Goal: Navigation & Orientation: Find specific page/section

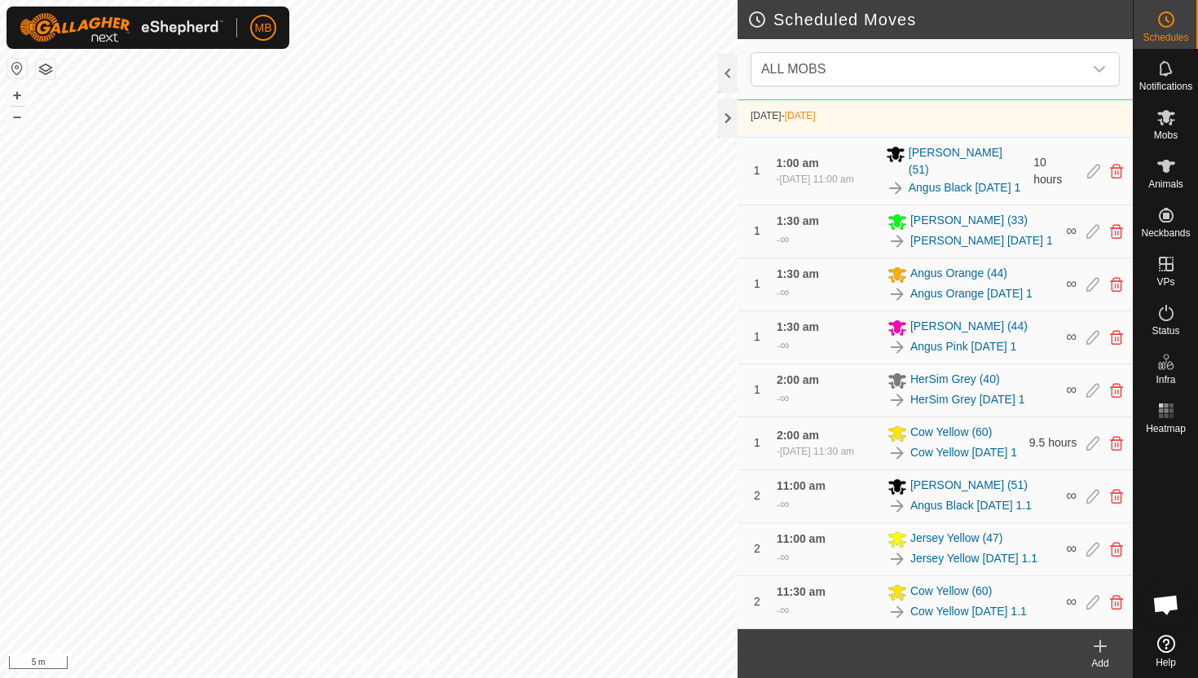
scroll to position [921, 0]
click at [1166, 318] on icon at bounding box center [1166, 313] width 20 height 20
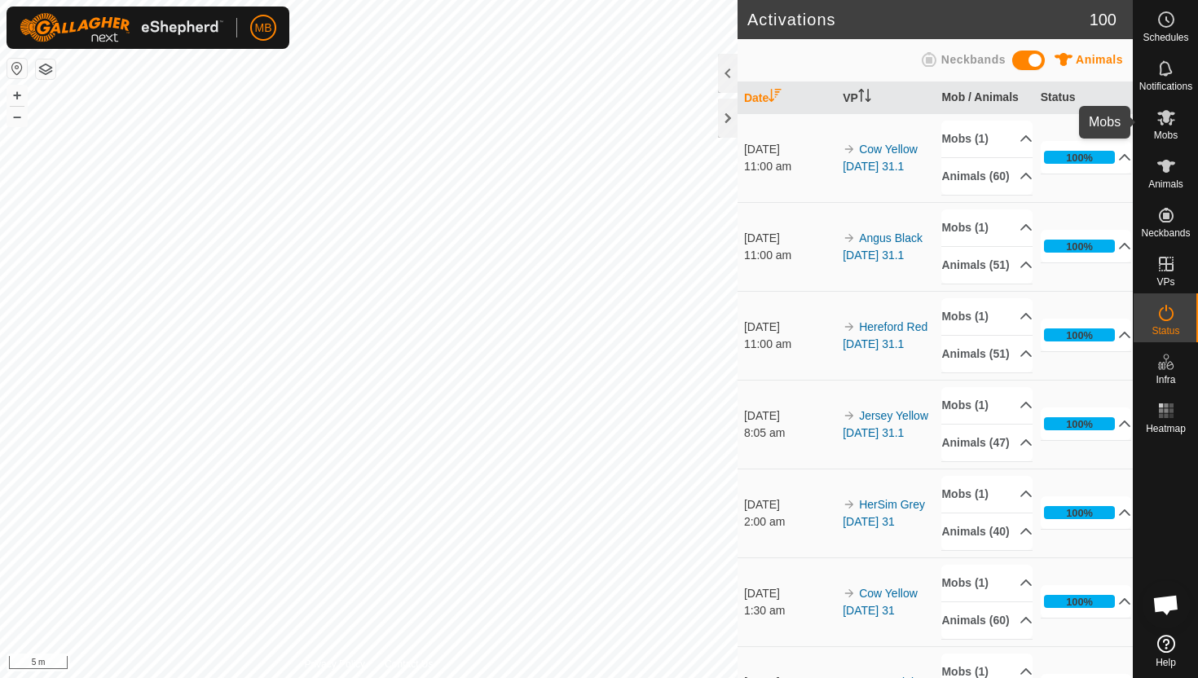
click at [1168, 125] on icon at bounding box center [1166, 117] width 18 height 15
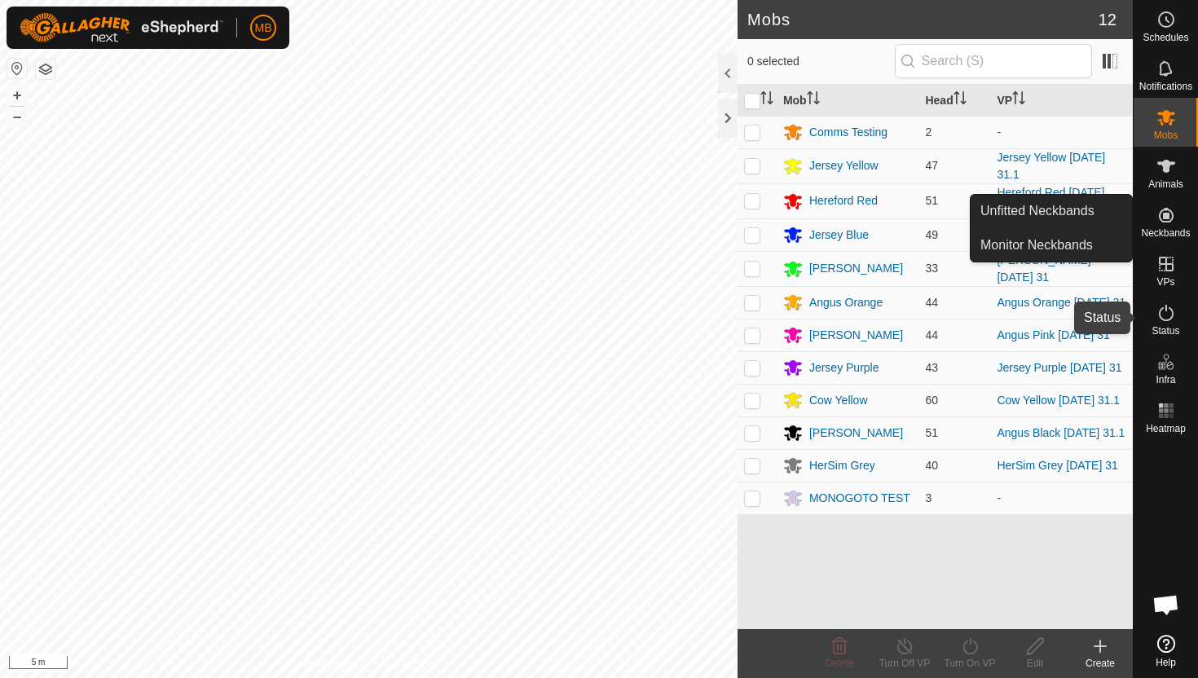
click at [1165, 310] on icon at bounding box center [1166, 313] width 15 height 16
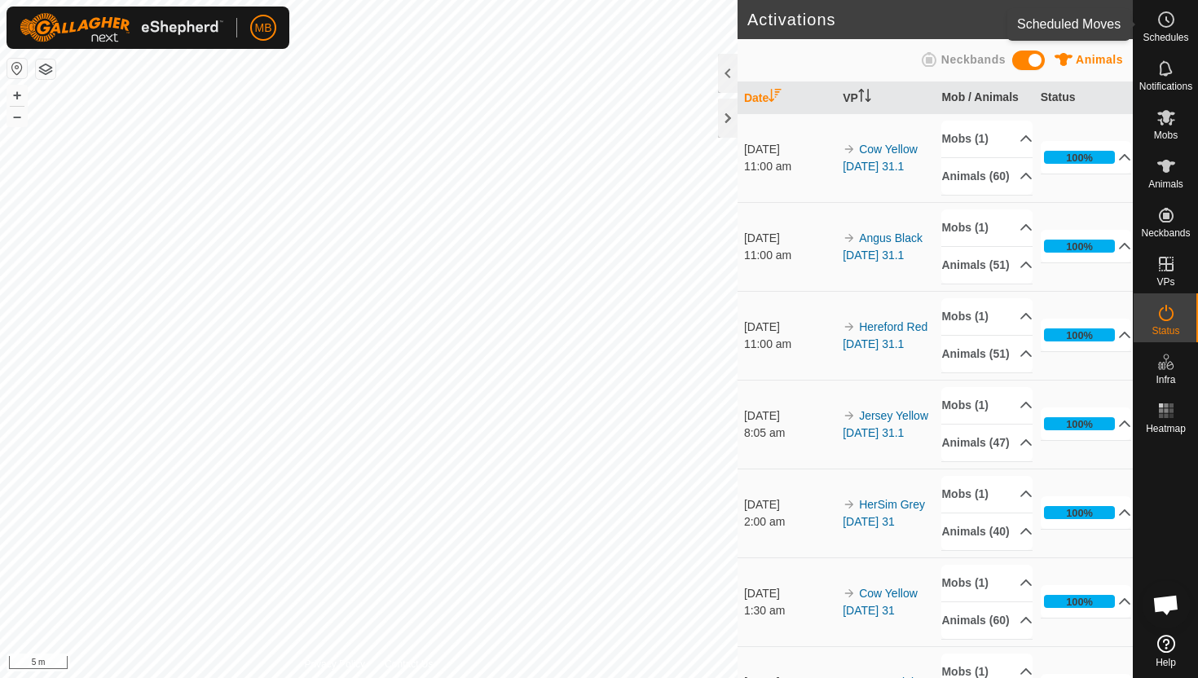
click at [1169, 22] on icon at bounding box center [1166, 20] width 20 height 20
